Goal: Task Accomplishment & Management: Manage account settings

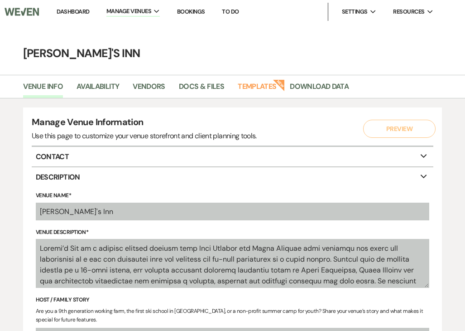
select select "25"
select select "22"
select select "6"
select select "3"
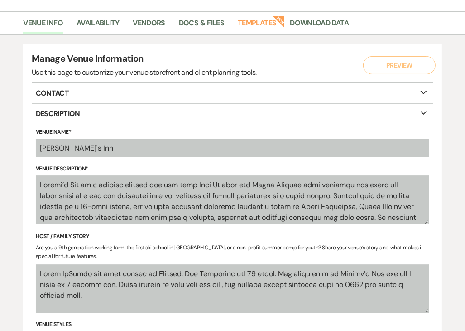
scroll to position [5, 0]
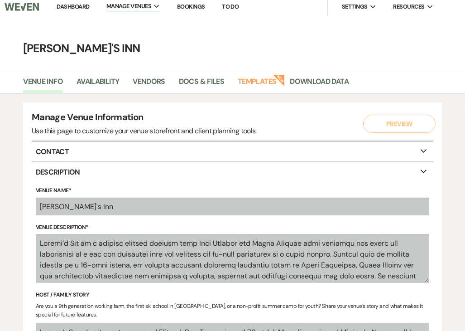
click at [74, 10] on link "Dashboard" at bounding box center [73, 7] width 33 height 8
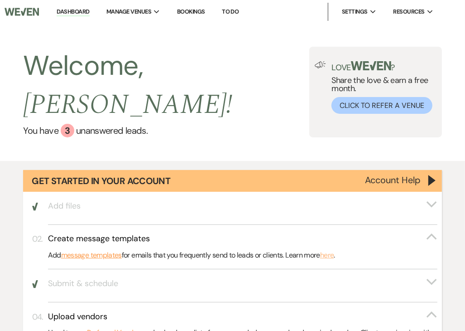
click at [334, 249] on link "here" at bounding box center [327, 255] width 14 height 12
click at [188, 10] on link "Bookings" at bounding box center [191, 12] width 28 height 8
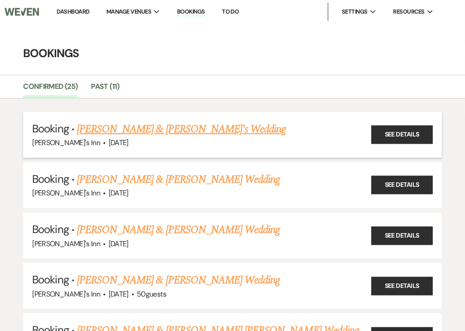
click at [129, 126] on link "[PERSON_NAME] & [PERSON_NAME]'s Wedding" at bounding box center [181, 129] width 209 height 16
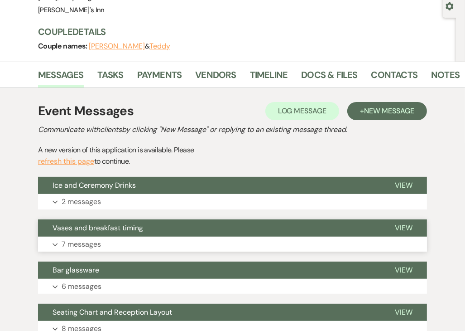
scroll to position [91, 0]
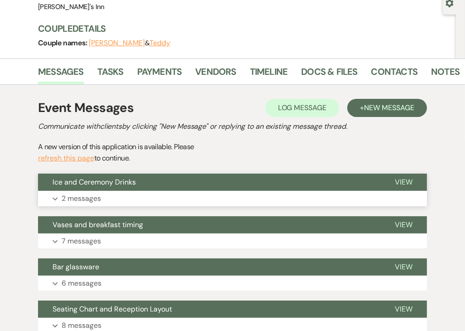
click at [91, 199] on p "2 messages" at bounding box center [81, 199] width 39 height 12
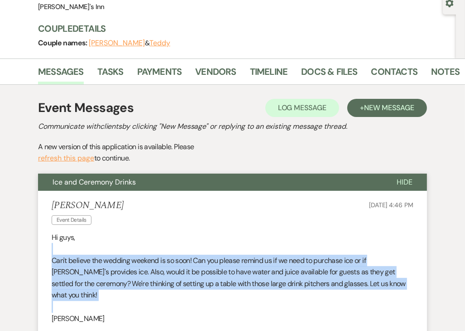
drag, startPoint x: 151, startPoint y: 281, endPoint x: 77, endPoint y: 250, distance: 80.5
click at [77, 250] on div "Hi guys, Can't believe the wedding weekend is so soon! Can you please remind us…" at bounding box center [233, 278] width 362 height 93
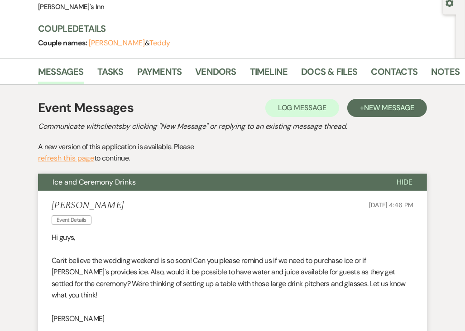
click at [295, 212] on div "[PERSON_NAME] Event Details [DATE] 4:46 PM" at bounding box center [233, 214] width 362 height 28
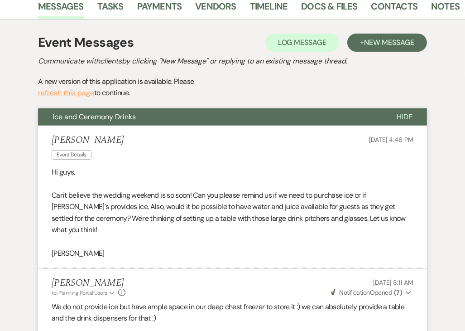
scroll to position [181, 0]
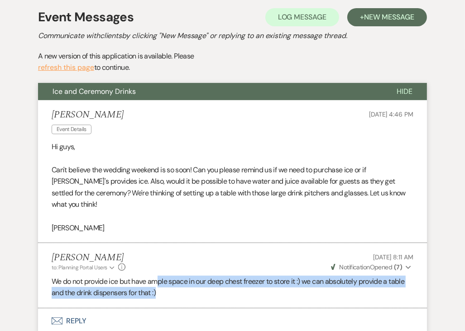
drag, startPoint x: 243, startPoint y: 285, endPoint x: 156, endPoint y: 264, distance: 89.4
click at [156, 276] on p "We do not provide ice but have ample space in our deep chest freezer to store i…" at bounding box center [233, 287] width 362 height 23
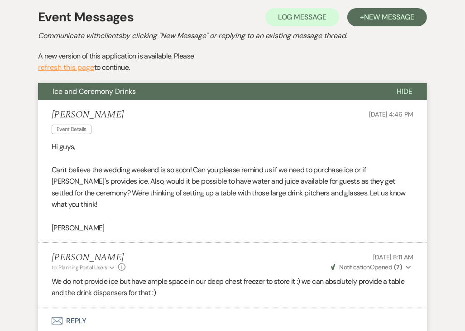
click at [238, 252] on div "[PERSON_NAME] to: Planning Portal Users Expand Info [DATE] 8:11 AM Weven Check …" at bounding box center [233, 261] width 362 height 19
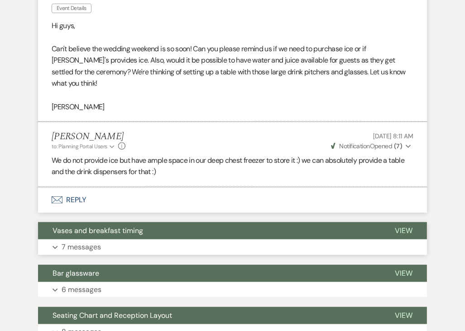
scroll to position [317, 0]
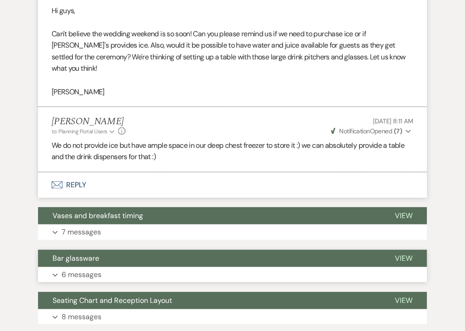
click at [89, 269] on p "6 messages" at bounding box center [82, 275] width 40 height 12
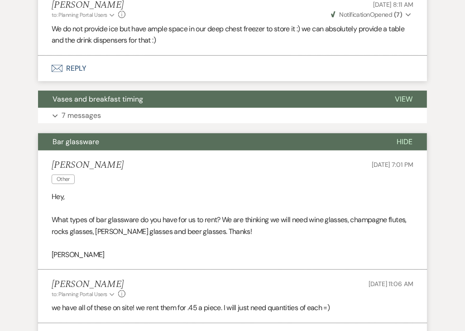
scroll to position [453, 0]
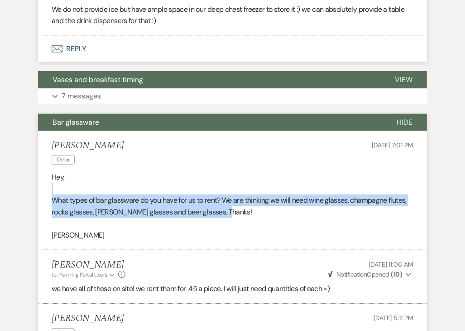
drag, startPoint x: 238, startPoint y: 203, endPoint x: 63, endPoint y: 180, distance: 176.5
click at [63, 180] on div "Hey, What types of bar glassware do you have for us to rent? We are thinking we…" at bounding box center [233, 206] width 362 height 70
click at [196, 183] on p at bounding box center [233, 189] width 362 height 12
drag, startPoint x: 226, startPoint y: 206, endPoint x: 58, endPoint y: 190, distance: 169.3
click at [58, 190] on div "Hey, What types of bar glassware do you have for us to rent? We are thinking we…" at bounding box center [233, 206] width 362 height 70
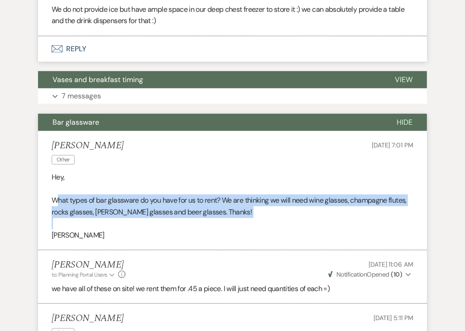
click at [137, 194] on p "What types of bar glassware do you have for us to rent? We are thinking we will…" at bounding box center [233, 205] width 362 height 23
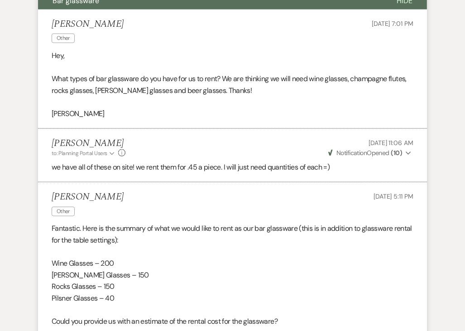
scroll to position [589, 0]
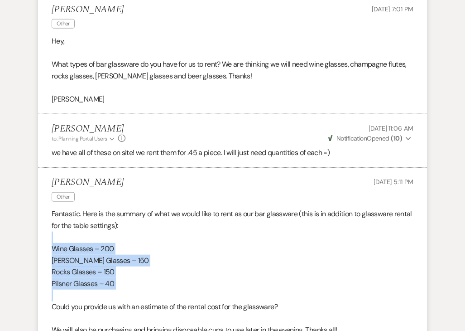
drag, startPoint x: 150, startPoint y: 279, endPoint x: 37, endPoint y: 230, distance: 122.8
click at [37, 230] on div "Event Messages Log Log Message + New Message Communicate with clients by clicki…" at bounding box center [232, 334] width 449 height 1496
click at [141, 243] on p "Wine Glasses – 200" at bounding box center [233, 249] width 362 height 12
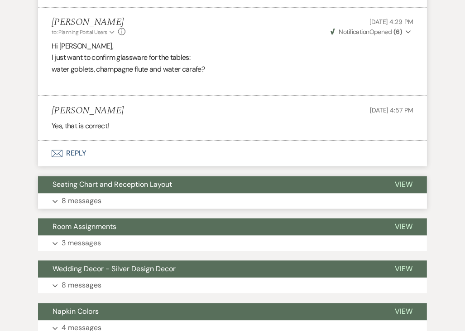
scroll to position [1042, 0]
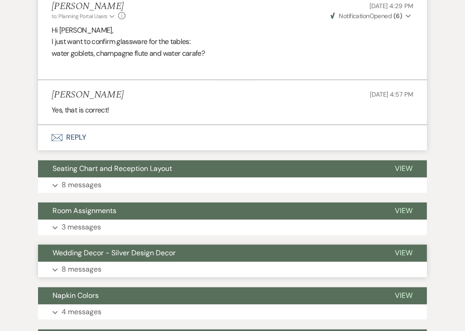
click at [92, 264] on p "8 messages" at bounding box center [82, 270] width 40 height 12
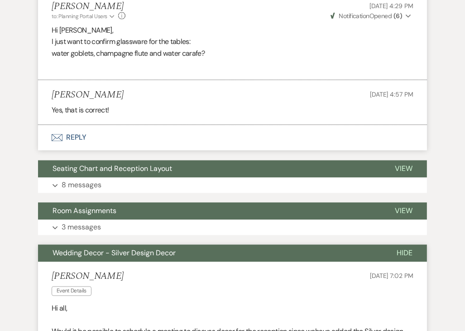
scroll to position [1088, 0]
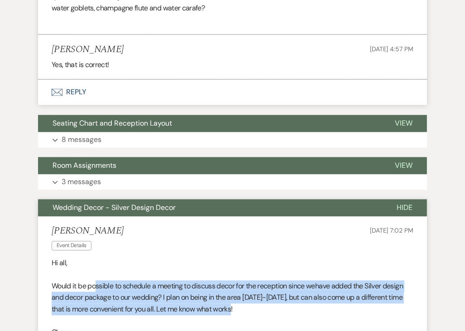
drag, startPoint x: 250, startPoint y: 298, endPoint x: 98, endPoint y: 277, distance: 153.2
click at [98, 281] on p "Would it be possible to schedule a meeting to discuss decor for the reception s…" at bounding box center [233, 298] width 362 height 35
click at [158, 281] on p "Would it be possible to schedule a meeting to discuss decor for the reception s…" at bounding box center [233, 298] width 362 height 35
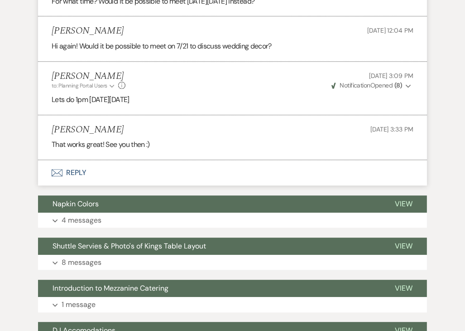
scroll to position [1677, 0]
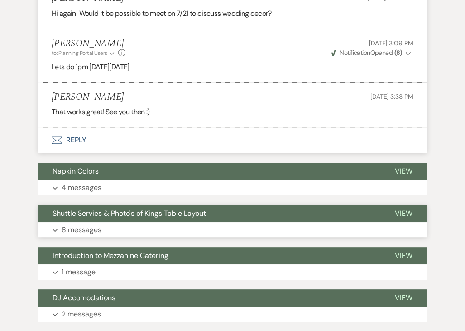
click at [163, 222] on button "Expand 8 messages" at bounding box center [232, 229] width 389 height 15
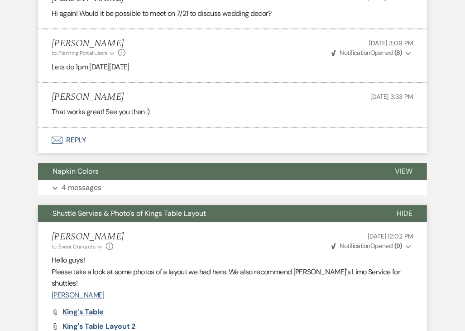
click at [85, 307] on span "King's Table" at bounding box center [83, 312] width 41 height 10
click at [99, 321] on span "King's Table Layout 2" at bounding box center [99, 326] width 73 height 10
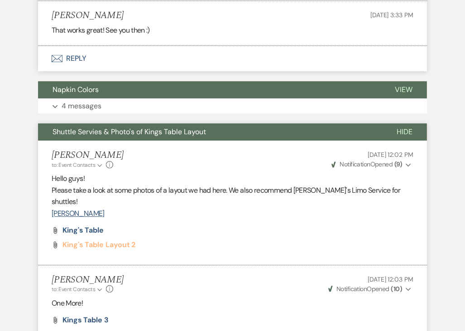
scroll to position [1767, 0]
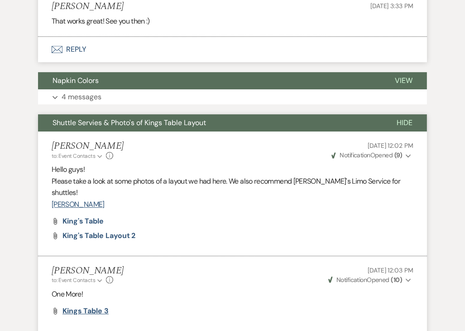
click at [79, 306] on span "Kings Table 3" at bounding box center [86, 311] width 46 height 10
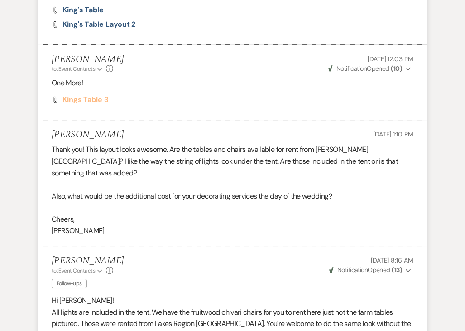
scroll to position [1994, 0]
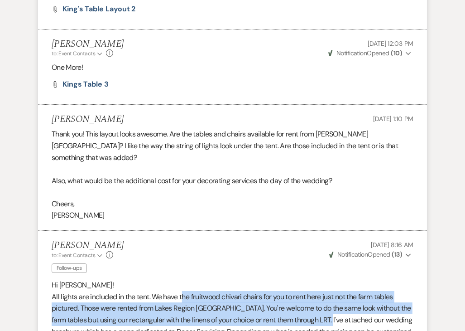
drag, startPoint x: 183, startPoint y: 261, endPoint x: 329, endPoint y: 283, distance: 148.1
click at [329, 291] on p "All lights are included in the tent. We have the fruitwood chivari chairs for y…" at bounding box center [233, 326] width 362 height 70
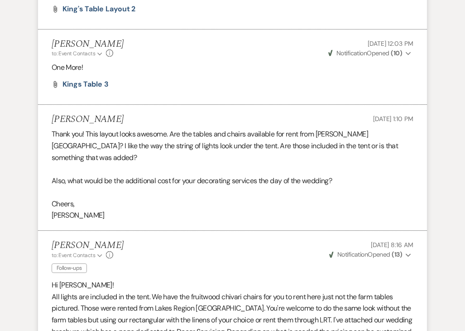
click at [248, 240] on div "[PERSON_NAME] to: Event Contacts Expand Info Follow-ups [DATE] 8:16 AM Weven Ch…" at bounding box center [233, 258] width 362 height 36
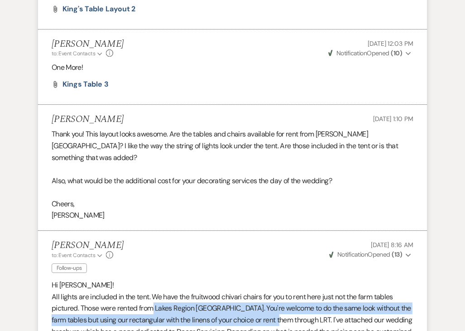
drag, startPoint x: 151, startPoint y: 271, endPoint x: 281, endPoint y: 281, distance: 130.0
click at [281, 291] on p "All lights are included in the tent. We have the fruitwood chivari chairs for y…" at bounding box center [233, 326] width 362 height 70
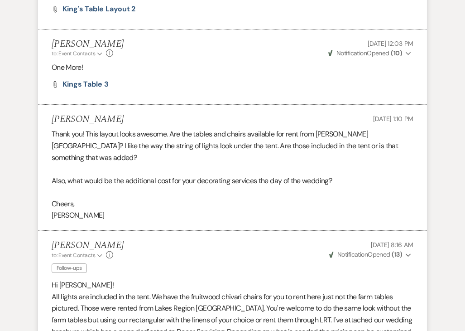
click at [284, 291] on p "All lights are included in the tent. We have the fruitwood chivari chairs for y…" at bounding box center [233, 326] width 362 height 70
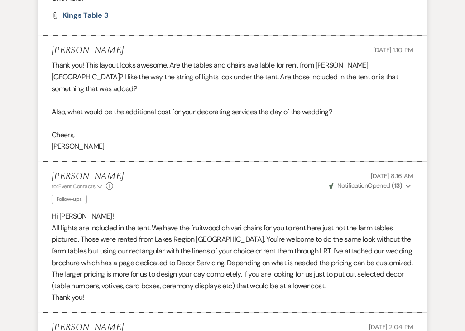
scroll to position [2085, 0]
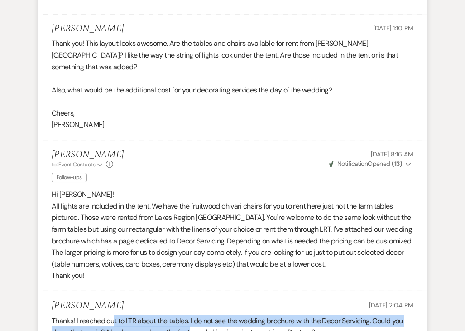
drag, startPoint x: 194, startPoint y: 301, endPoint x: 115, endPoint y: 275, distance: 83.1
click at [115, 291] on li "[PERSON_NAME] [DATE] 2:04 PM Thanks! I reached out to LTR about the tables. I d…" at bounding box center [232, 331] width 389 height 80
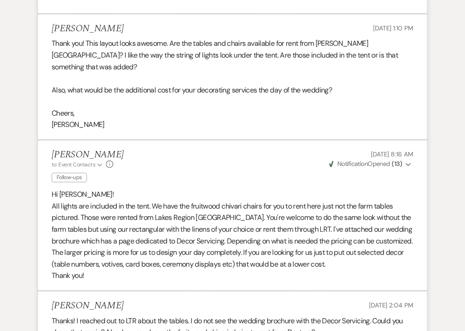
click at [161, 300] on div "[PERSON_NAME] [DATE] 2:04 PM" at bounding box center [233, 305] width 362 height 11
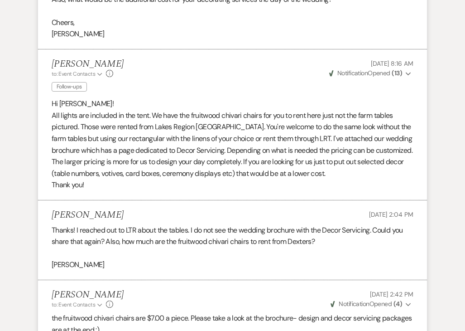
scroll to position [2221, 0]
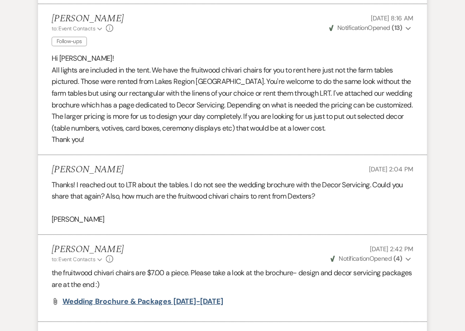
click at [127, 296] on span "Wedding Brochure & Packages [DATE]-[DATE]" at bounding box center [143, 301] width 161 height 10
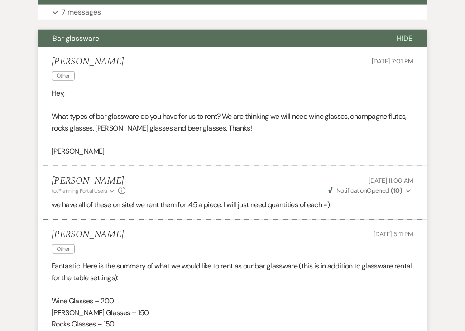
scroll to position [0, 0]
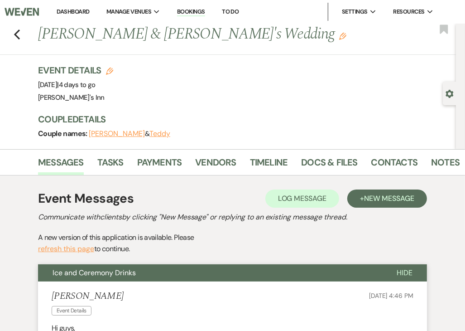
click at [20, 33] on div "Previous [PERSON_NAME] & [PERSON_NAME]'s Wedding Edit Bookmark" at bounding box center [225, 39] width 461 height 31
click at [18, 34] on icon "Previous" at bounding box center [17, 34] width 7 height 11
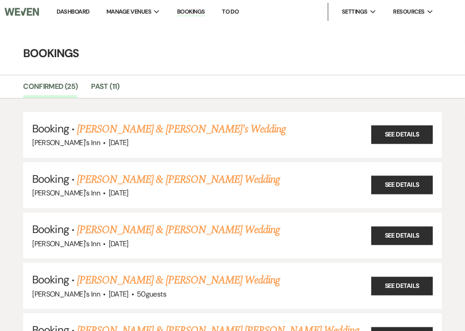
click at [75, 10] on link "Dashboard" at bounding box center [73, 12] width 33 height 8
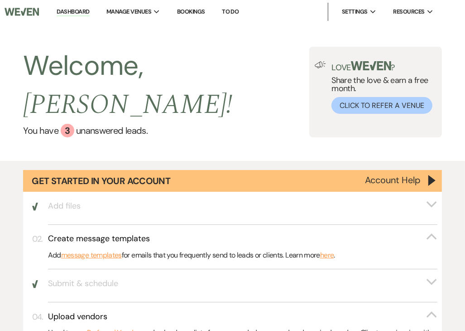
click at [74, 10] on link "Dashboard" at bounding box center [73, 12] width 33 height 9
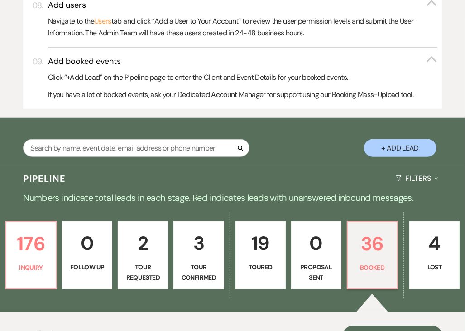
scroll to position [634, 0]
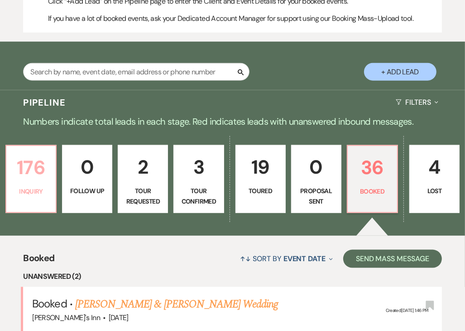
click at [25, 156] on p "176" at bounding box center [31, 167] width 39 height 30
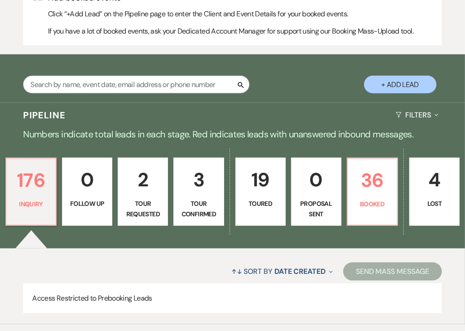
scroll to position [606, 0]
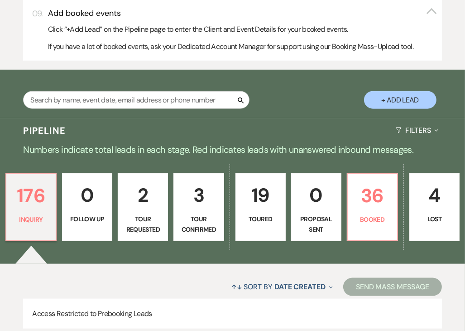
click at [152, 191] on link "2 Tour Requested" at bounding box center [143, 207] width 50 height 68
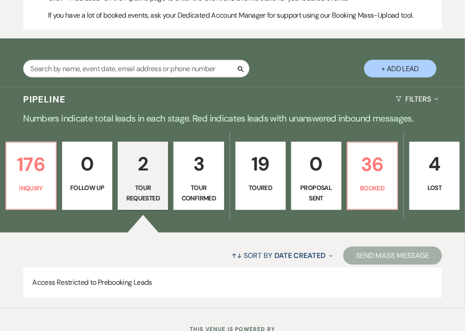
scroll to position [652, 0]
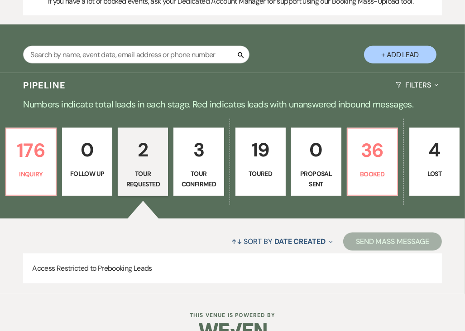
click at [207, 169] on p "Tour Confirmed" at bounding box center [198, 179] width 39 height 20
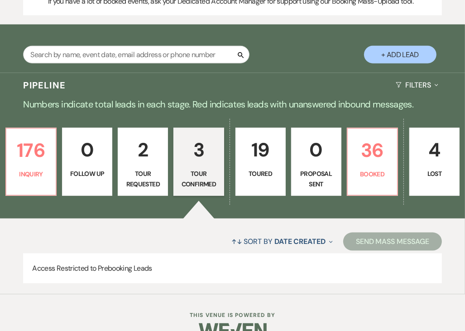
click at [261, 169] on p "Toured" at bounding box center [261, 174] width 39 height 10
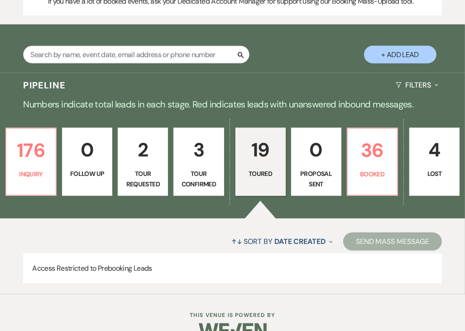
click at [324, 169] on p "Proposal Sent" at bounding box center [316, 179] width 39 height 20
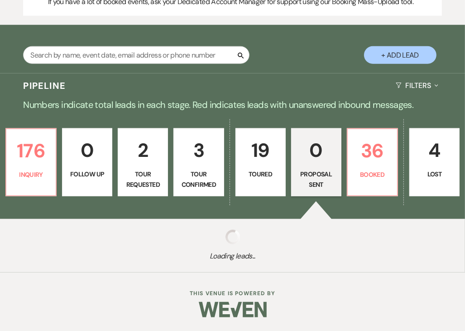
scroll to position [652, 0]
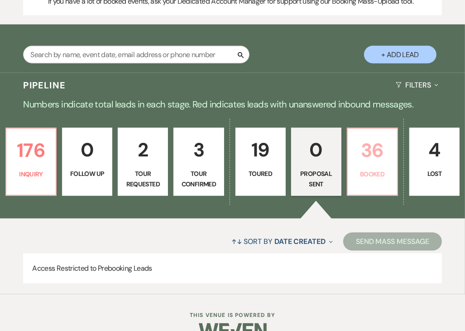
click at [363, 147] on link "36 Booked" at bounding box center [372, 162] width 51 height 68
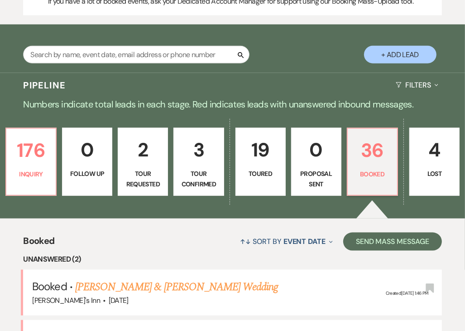
click at [442, 142] on p "4" at bounding box center [435, 150] width 39 height 30
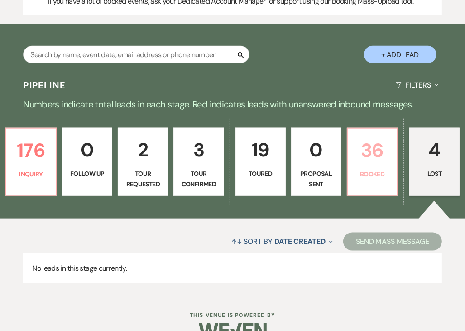
click at [368, 169] on p "Booked" at bounding box center [372, 174] width 39 height 10
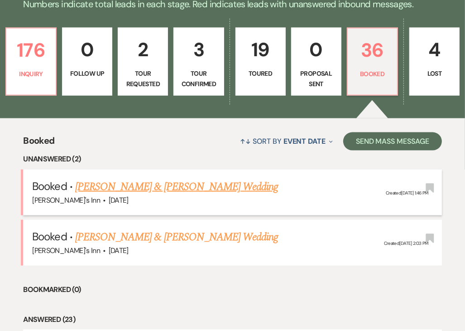
scroll to position [788, 0]
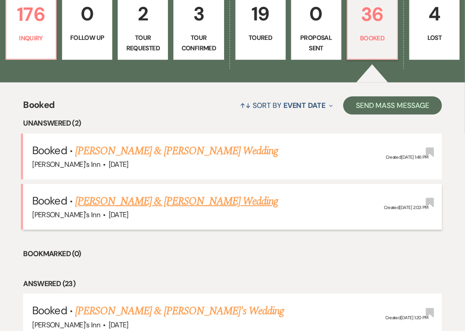
click at [188, 193] on link "[PERSON_NAME] & [PERSON_NAME] Wedding" at bounding box center [176, 201] width 203 height 16
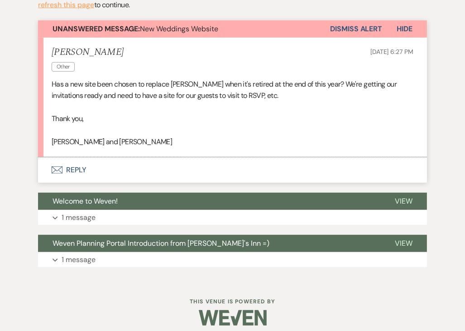
scroll to position [252, 0]
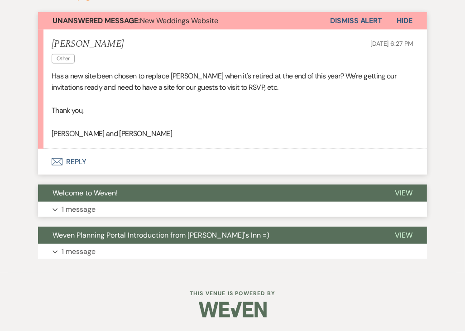
click at [87, 205] on p "1 message" at bounding box center [79, 209] width 34 height 12
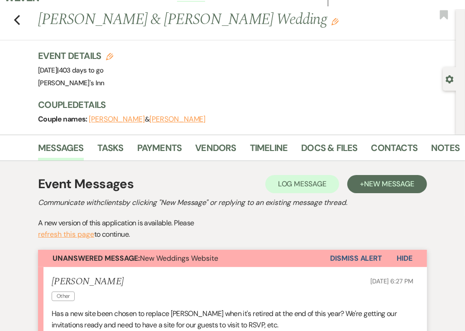
scroll to position [0, 0]
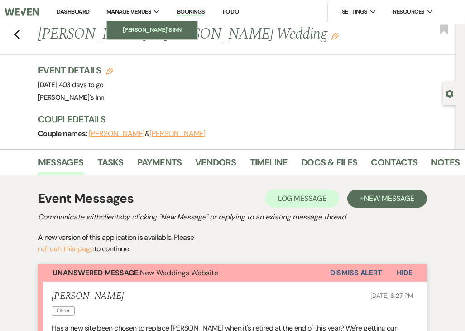
click at [149, 27] on li "[PERSON_NAME]'s Inn" at bounding box center [152, 29] width 82 height 9
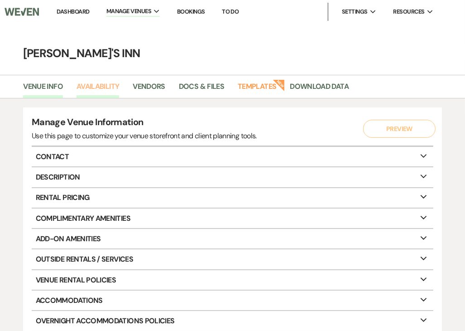
click at [107, 84] on link "Availability" at bounding box center [98, 89] width 43 height 17
select select "2"
select select "2026"
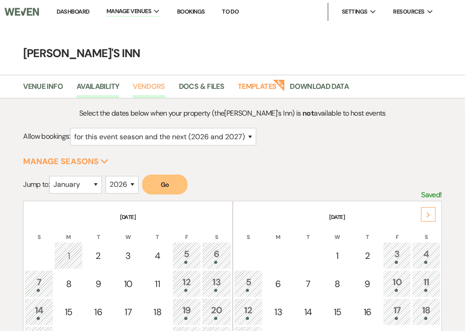
click at [151, 88] on link "Vendors" at bounding box center [149, 89] width 33 height 17
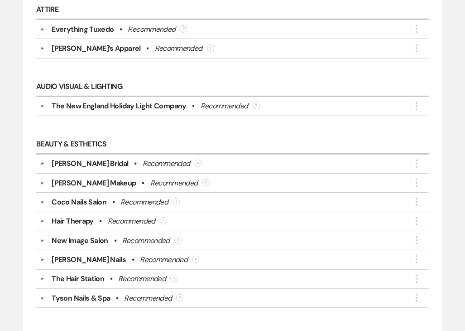
scroll to position [181, 0]
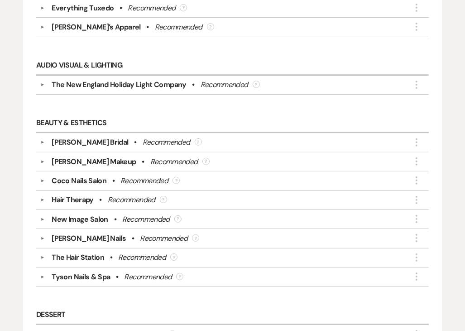
click at [190, 140] on div "Recommended" at bounding box center [167, 142] width 48 height 11
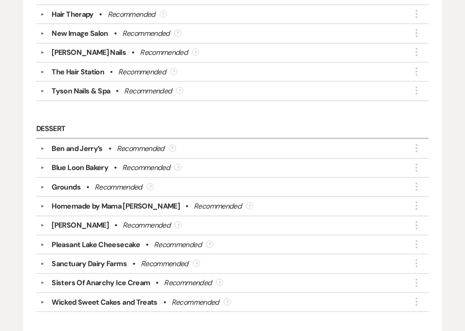
scroll to position [0, 0]
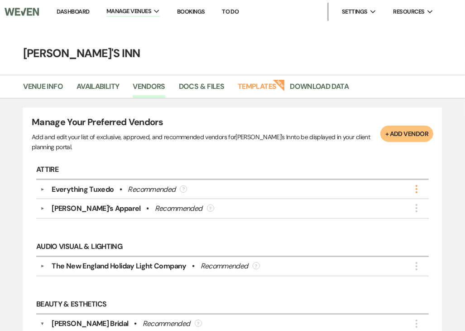
click at [413, 188] on icon "More" at bounding box center [416, 189] width 11 height 11
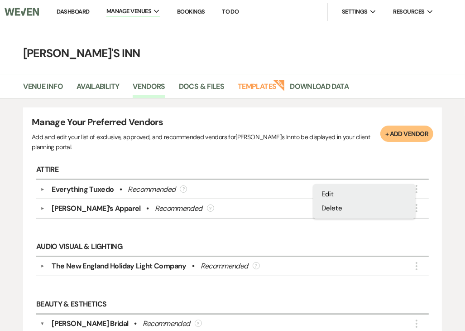
click at [227, 140] on p "Add and edit your list of exclusive, approved, and recommended vendors for [PER…" at bounding box center [206, 142] width 349 height 20
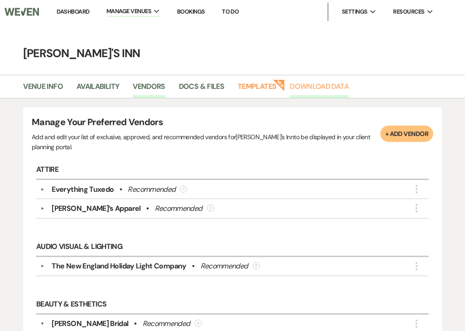
click at [317, 87] on link "Download Data" at bounding box center [319, 89] width 59 height 17
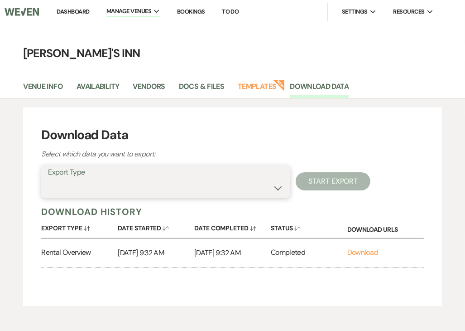
click at [103, 184] on select "Availability Calendar Information Category Templates Contacts Information Event…" at bounding box center [166, 188] width 236 height 18
click at [48, 179] on select "Availability Calendar Information Category Templates Contacts Information Event…" at bounding box center [166, 188] width 236 height 18
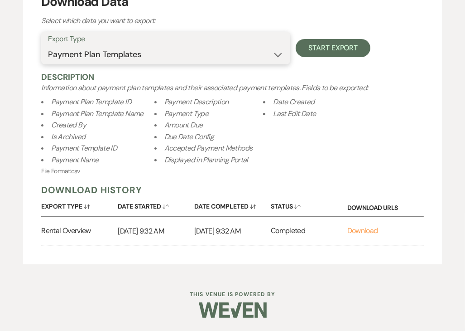
scroll to position [88, 0]
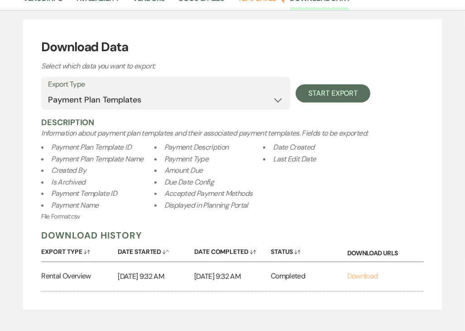
click at [362, 276] on link "Download" at bounding box center [363, 276] width 31 height 10
click at [115, 102] on select "Availability Calendar Information Category Templates Contacts Information Event…" at bounding box center [166, 100] width 236 height 18
click at [115, 103] on select "Availability Calendar Information Category Templates Contacts Information Event…" at bounding box center [166, 100] width 236 height 18
click at [133, 102] on select "Availability Calendar Information Category Templates Contacts Information Event…" at bounding box center [166, 100] width 236 height 18
select select "preferredVendorsInfo"
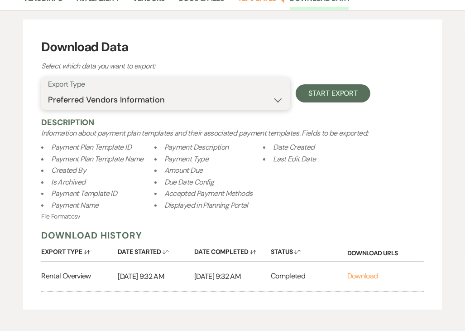
click at [48, 91] on select "Availability Calendar Information Category Templates Contacts Information Event…" at bounding box center [166, 100] width 236 height 18
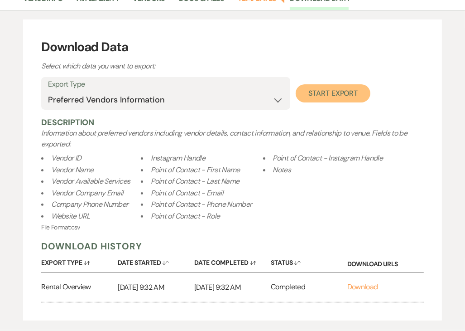
click at [338, 92] on button "Start Export" at bounding box center [333, 93] width 75 height 18
select select
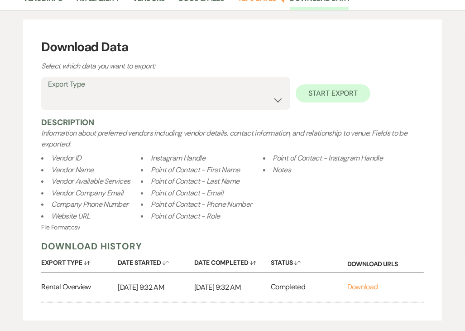
scroll to position [62, 0]
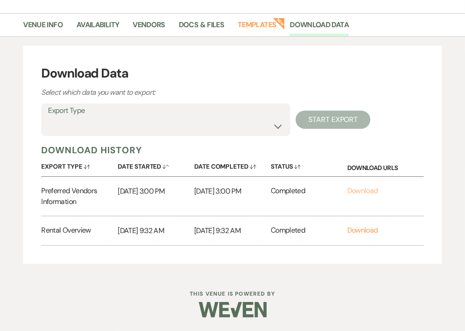
click at [373, 190] on link "Download" at bounding box center [363, 191] width 31 height 10
click at [258, 24] on link "Templates" at bounding box center [257, 27] width 39 height 17
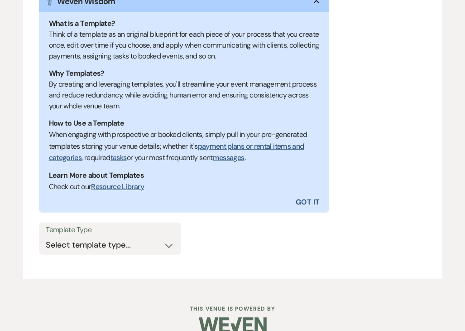
scroll to position [190, 0]
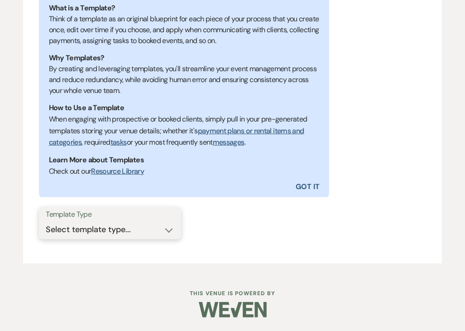
click at [138, 222] on select "Select template type... Task List Message Templates Payment Plan Inventory Item…" at bounding box center [110, 230] width 129 height 18
select select "Task List"
click at [46, 221] on select "Select template type... Task List Message Templates Payment Plan Inventory Item…" at bounding box center [110, 230] width 129 height 18
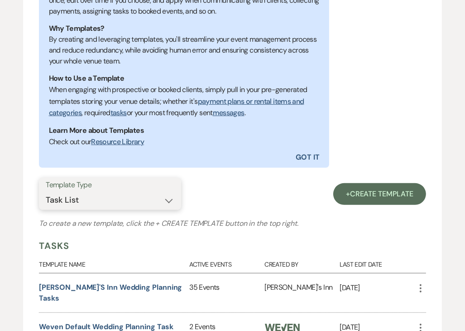
scroll to position [236, 0]
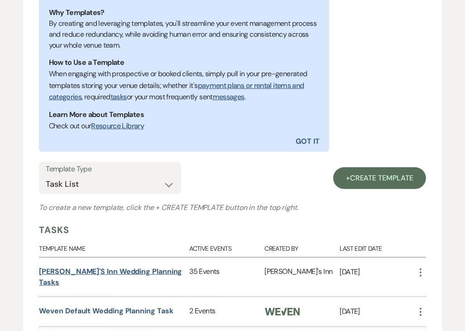
click at [126, 274] on link "[PERSON_NAME]'s Inn Wedding Planning Tasks" at bounding box center [110, 276] width 143 height 20
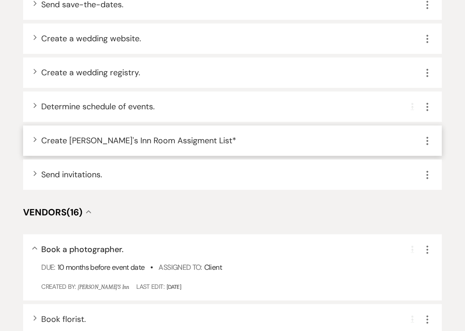
scroll to position [498, 0]
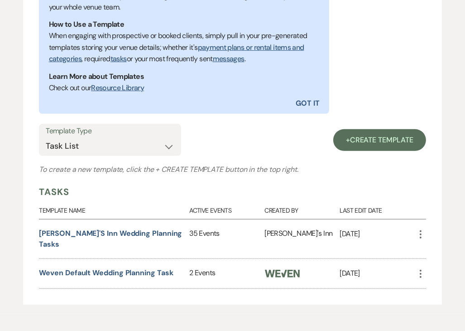
scroll to position [259, 0]
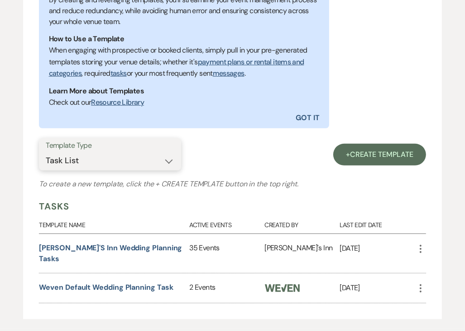
click at [105, 160] on select "Select template type... Task List Message Templates Payment Plan Inventory Item…" at bounding box center [110, 161] width 129 height 18
select select "Message Templates"
click at [46, 169] on select "Select template type... Task List Message Templates Payment Plan Inventory Item…" at bounding box center [110, 161] width 129 height 18
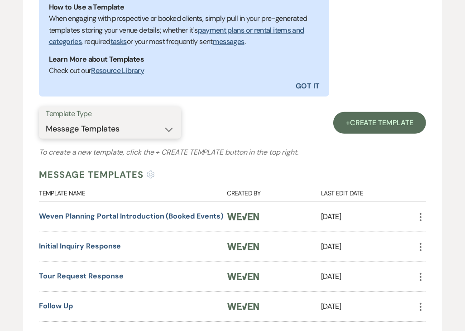
scroll to position [305, 0]
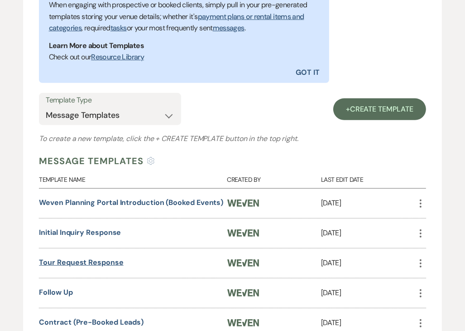
click at [100, 262] on link "Tour Request Response" at bounding box center [81, 262] width 84 height 10
click at [43, 289] on link "Follow Up" at bounding box center [56, 292] width 34 height 10
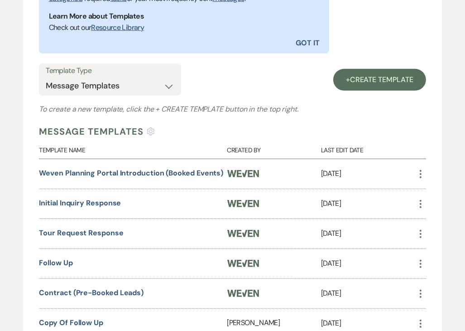
scroll to position [350, 0]
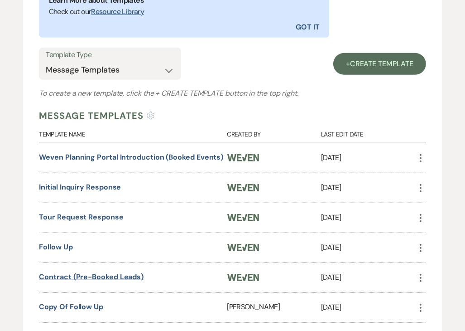
click at [99, 275] on link "Contract (Pre-Booked Leads)" at bounding box center [91, 277] width 105 height 10
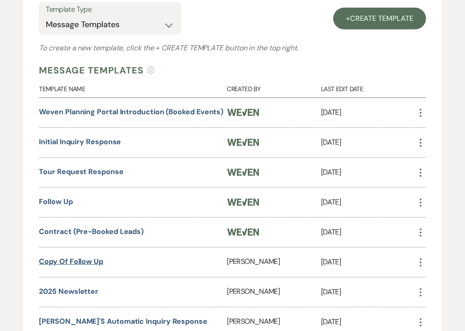
scroll to position [440, 0]
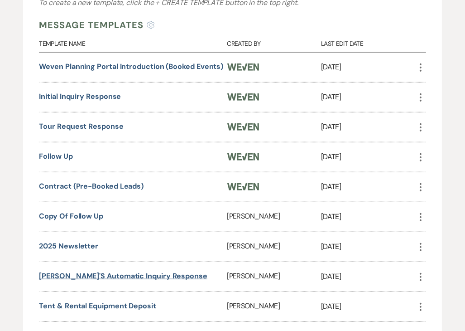
click at [92, 271] on link "[PERSON_NAME]'s Automatic Inquiry Response" at bounding box center [123, 276] width 169 height 10
click at [109, 303] on link "Tent & Rental Equipment Deposit" at bounding box center [97, 306] width 117 height 10
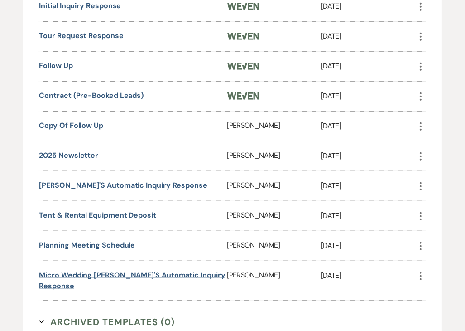
scroll to position [576, 0]
